Goal: Transaction & Acquisition: Purchase product/service

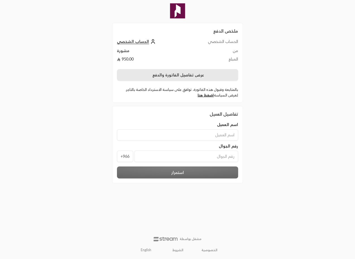
click at [181, 78] on button "عرض تفاصيل الفاتورة والدفع" at bounding box center [177, 75] width 121 height 12
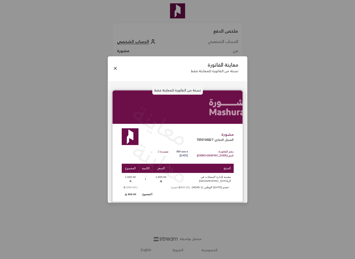
click at [271, 130] on div "معاينة الفاتورة نسخة من الفاتورة للمعاينة فقط نسخة من الفاتورة للمعاينة فقط معا…" at bounding box center [177, 129] width 355 height 259
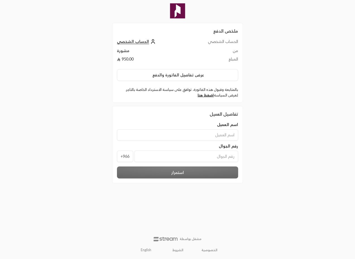
click at [134, 42] on span "الحساب الشخصي" at bounding box center [133, 41] width 32 height 5
click at [86, 111] on div "ملخص الدفع الحساب الشخصي الحساب الشخصي من مشورة المبلغ 950.00 عرض تفاصيل الفاتو…" at bounding box center [177, 129] width 355 height 259
click at [100, 96] on div "ملخص الدفع الحساب الشخصي الحساب الشخصي من مشورة المبلغ 950.00 عرض تفاصيل الفاتو…" at bounding box center [177, 129] width 177 height 259
click at [195, 136] on input at bounding box center [177, 134] width 121 height 11
click at [92, 153] on div "ملخص الدفع الحساب الشخصي الحساب الشخصي من مشورة المبلغ 950.00 عرض تفاصيل الفاتو…" at bounding box center [177, 129] width 177 height 259
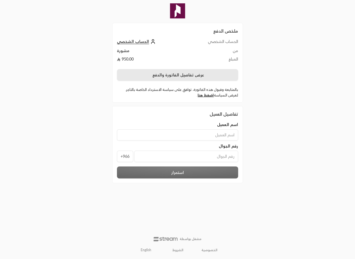
click at [169, 78] on button "عرض تفاصيل الفاتورة والدفع" at bounding box center [177, 75] width 121 height 12
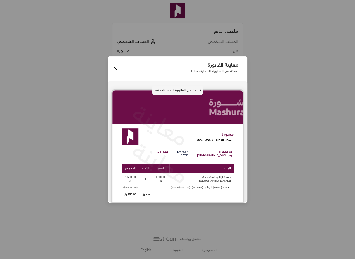
click at [93, 139] on div "معاينة الفاتورة نسخة من الفاتورة للمعاينة فقط نسخة من الفاتورة للمعاينة فقط معا…" at bounding box center [177, 129] width 355 height 259
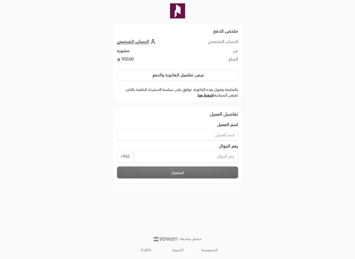
click at [277, 158] on div "ملخص الدفع الحساب الشخصي الحساب الشخصي من مشورة المبلغ 950.00 عرض تفاصيل الفاتو…" at bounding box center [177, 129] width 355 height 259
click at [203, 134] on input at bounding box center [177, 134] width 121 height 11
click at [118, 159] on span "+966" at bounding box center [125, 156] width 16 height 11
click at [123, 158] on span "+966" at bounding box center [125, 156] width 16 height 11
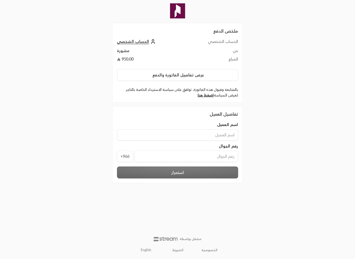
click at [123, 158] on span "+966" at bounding box center [125, 156] width 16 height 11
click at [94, 159] on div "ملخص الدفع الحساب الشخصي الحساب الشخصي من مشورة المبلغ 950.00 عرض تفاصيل الفاتو…" at bounding box center [177, 129] width 177 height 259
click at [181, 130] on input at bounding box center [177, 134] width 121 height 11
type input "سلمان"
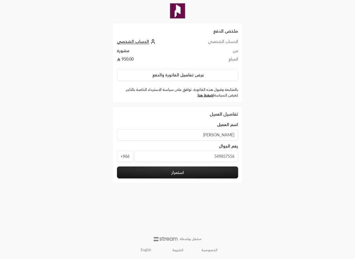
type input "549857556"
click at [274, 188] on div "ملخص الدفع الحساب الشخصي الحساب الشخصي من مشورة المبلغ 950.00 عرض تفاصيل الفاتو…" at bounding box center [177, 129] width 355 height 259
click at [185, 174] on button "استمرار" at bounding box center [177, 172] width 121 height 12
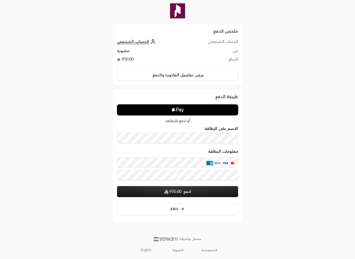
click at [187, 114] on icon "Apple Logo" at bounding box center [177, 110] width 61 height 10
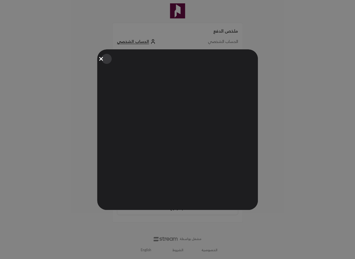
click at [101, 57] on button "Close" at bounding box center [106, 59] width 12 height 12
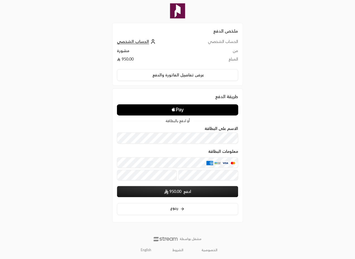
click at [74, 91] on div "ملخص الدفع الحساب الشخصي الحساب الشخصي من مشورة المبلغ 950.00 عرض تفاصيل الفاتو…" at bounding box center [177, 129] width 355 height 259
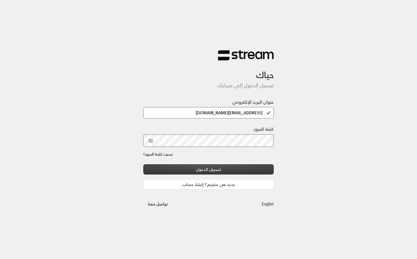
type input "tools@mashurah.sa"
click at [232, 171] on button "تسجيل الدخول" at bounding box center [208, 169] width 130 height 10
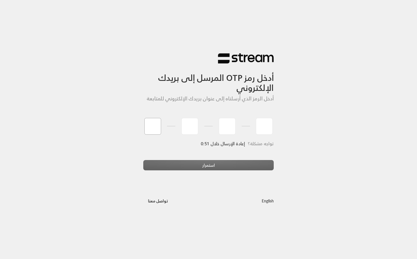
type input "5"
type input "1"
type input "5"
type input "6"
